Goal: Transaction & Acquisition: Download file/media

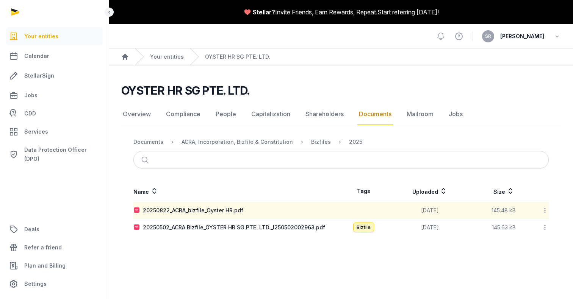
click at [544, 210] on icon at bounding box center [545, 211] width 7 height 8
click at [544, 212] on icon at bounding box center [545, 211] width 7 height 8
click at [527, 230] on div "Download" at bounding box center [518, 231] width 61 height 14
click at [545, 228] on icon at bounding box center [545, 228] width 7 height 8
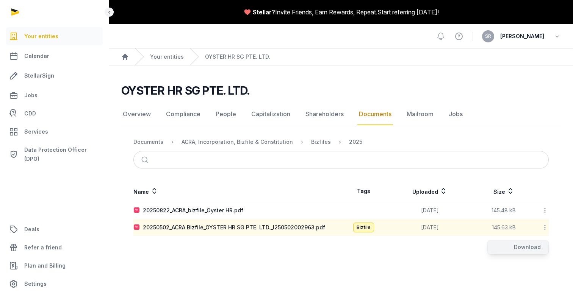
click at [525, 248] on div "Download" at bounding box center [518, 248] width 61 height 14
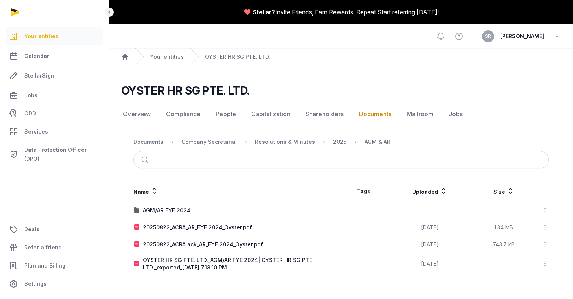
click at [547, 209] on icon at bounding box center [545, 211] width 7 height 8
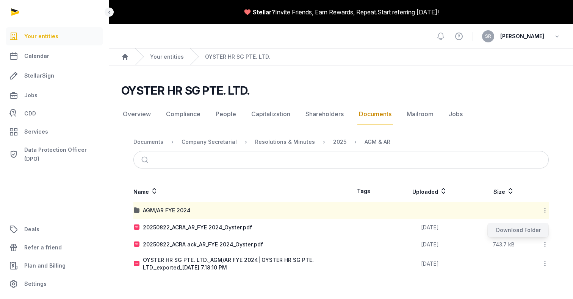
click at [523, 234] on div "Download Folder" at bounding box center [518, 231] width 61 height 14
click at [545, 229] on icon at bounding box center [545, 228] width 7 height 8
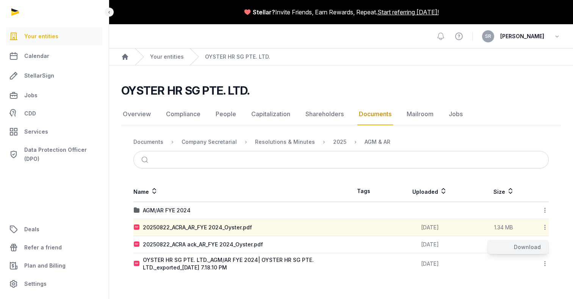
click at [524, 246] on div "Download" at bounding box center [518, 248] width 61 height 14
click at [543, 244] on icon at bounding box center [545, 245] width 7 height 8
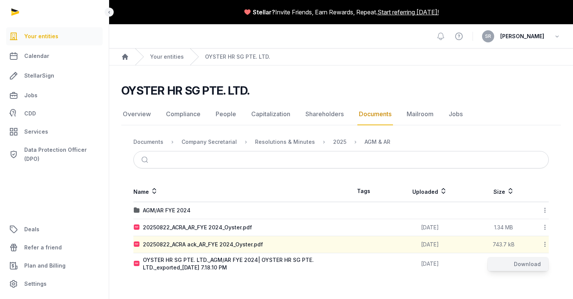
click at [524, 264] on div "Download" at bounding box center [518, 265] width 61 height 14
click at [511, 270] on td at bounding box center [504, 265] width 60 height 22
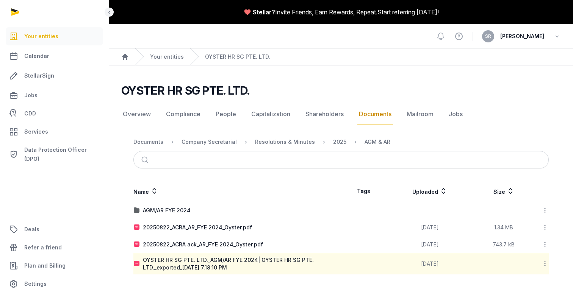
click at [487, 265] on td at bounding box center [504, 265] width 60 height 22
click at [282, 282] on main "OYSTER HR SG PTE. LTD. Documents Overview Compliance People Capitalization Shar…" at bounding box center [341, 178] width 464 height 224
click at [545, 263] on icon at bounding box center [545, 264] width 7 height 8
click at [522, 283] on div "Download" at bounding box center [518, 284] width 61 height 14
